Goal: Task Accomplishment & Management: Use online tool/utility

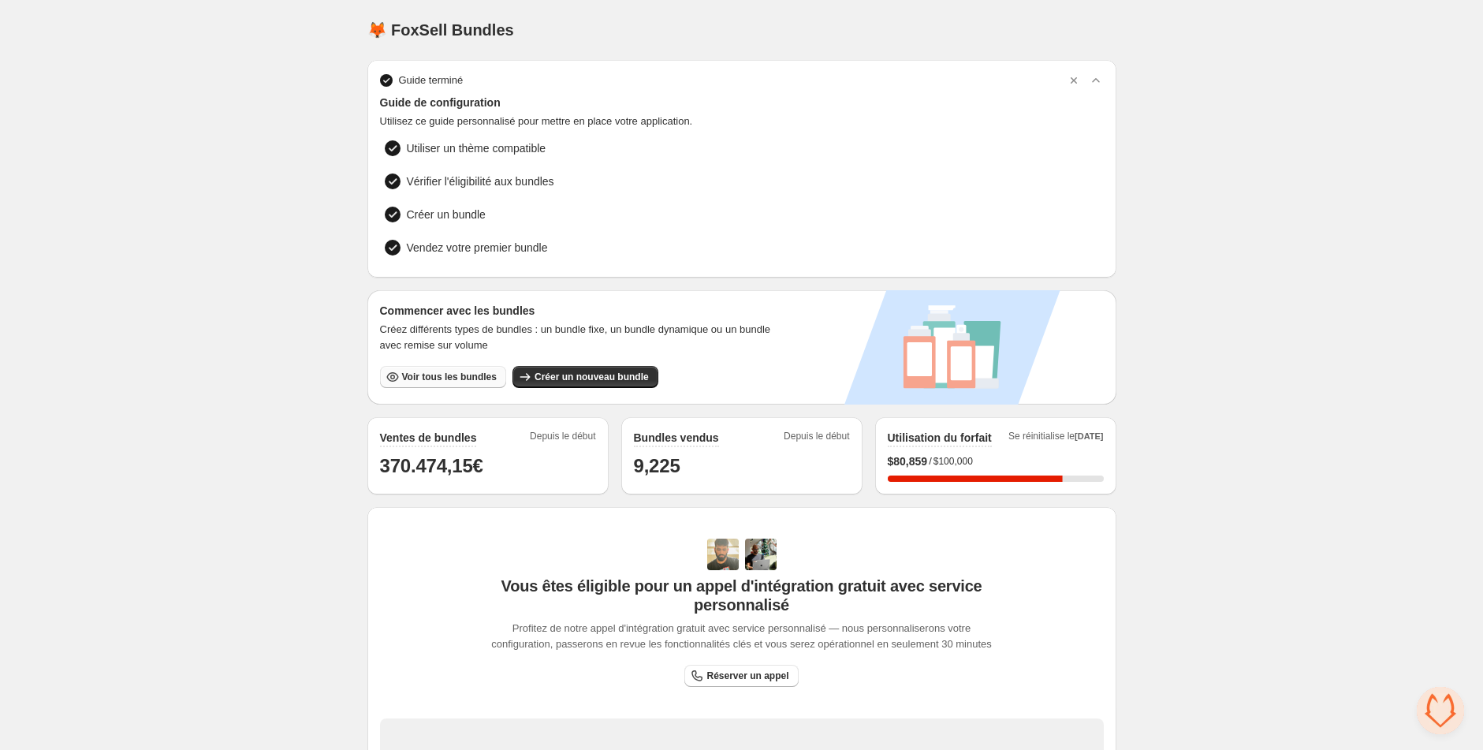
click at [456, 379] on span "Voir tous les bundles" at bounding box center [449, 377] width 95 height 13
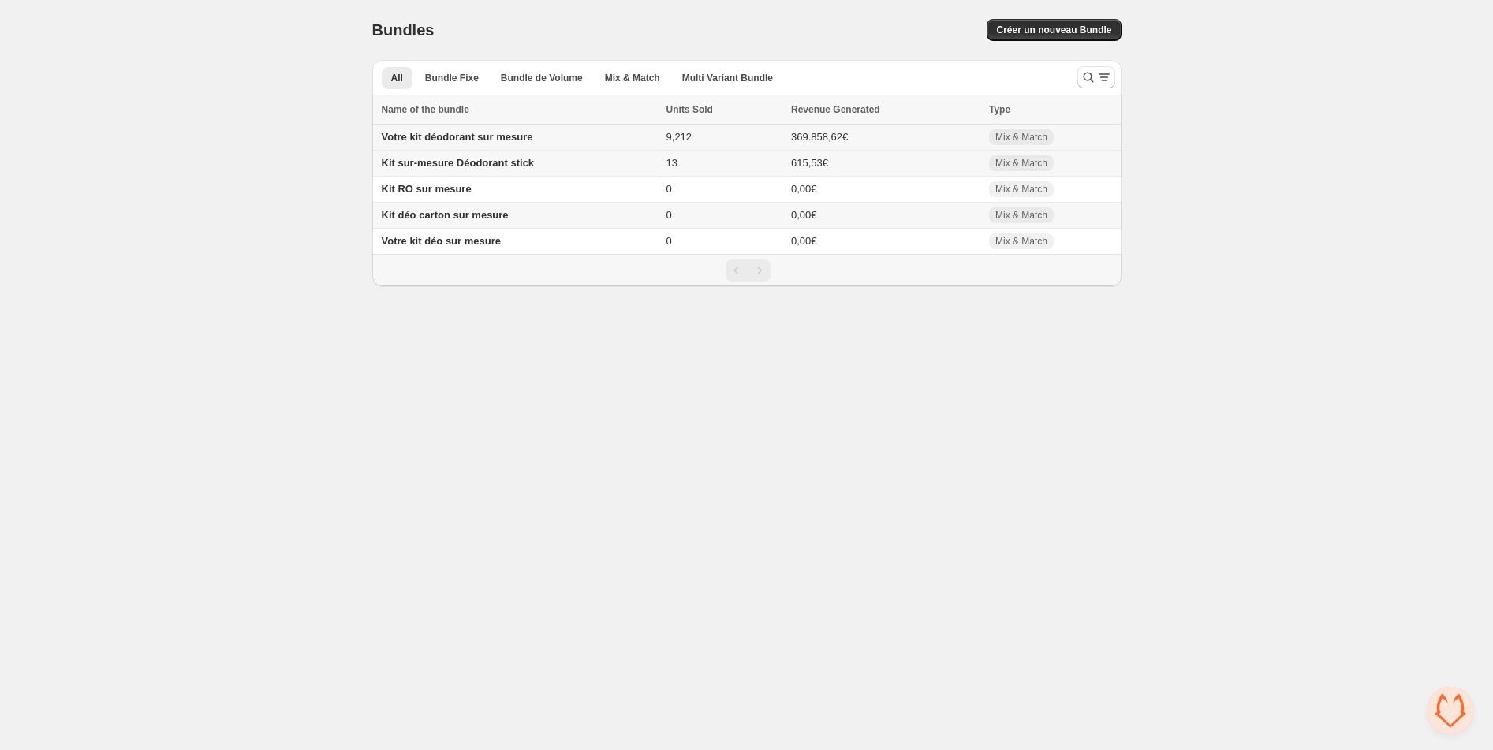
click at [509, 129] on td "Votre kit déodorant sur mesure" at bounding box center [516, 138] width 289 height 26
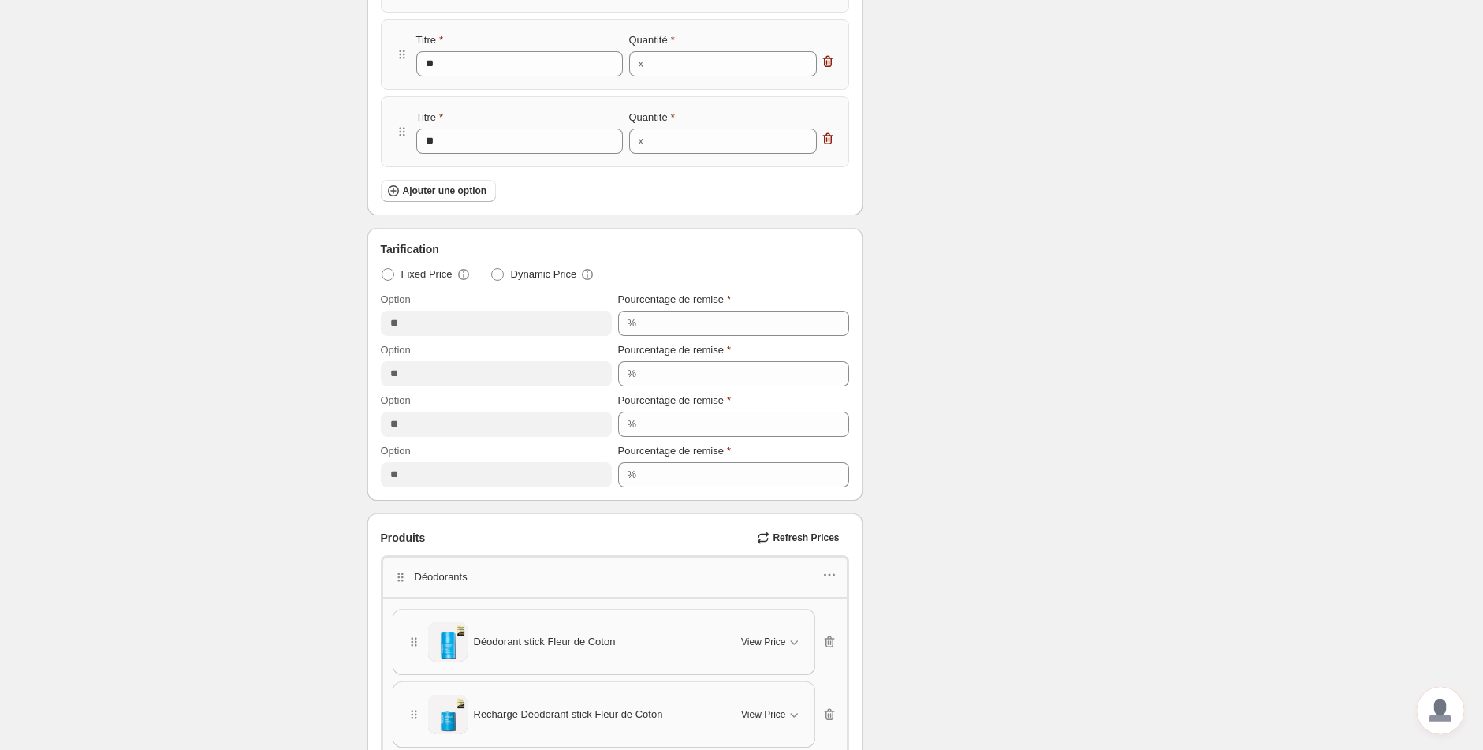
scroll to position [38, 0]
